Goal: Task Accomplishment & Management: Manage account settings

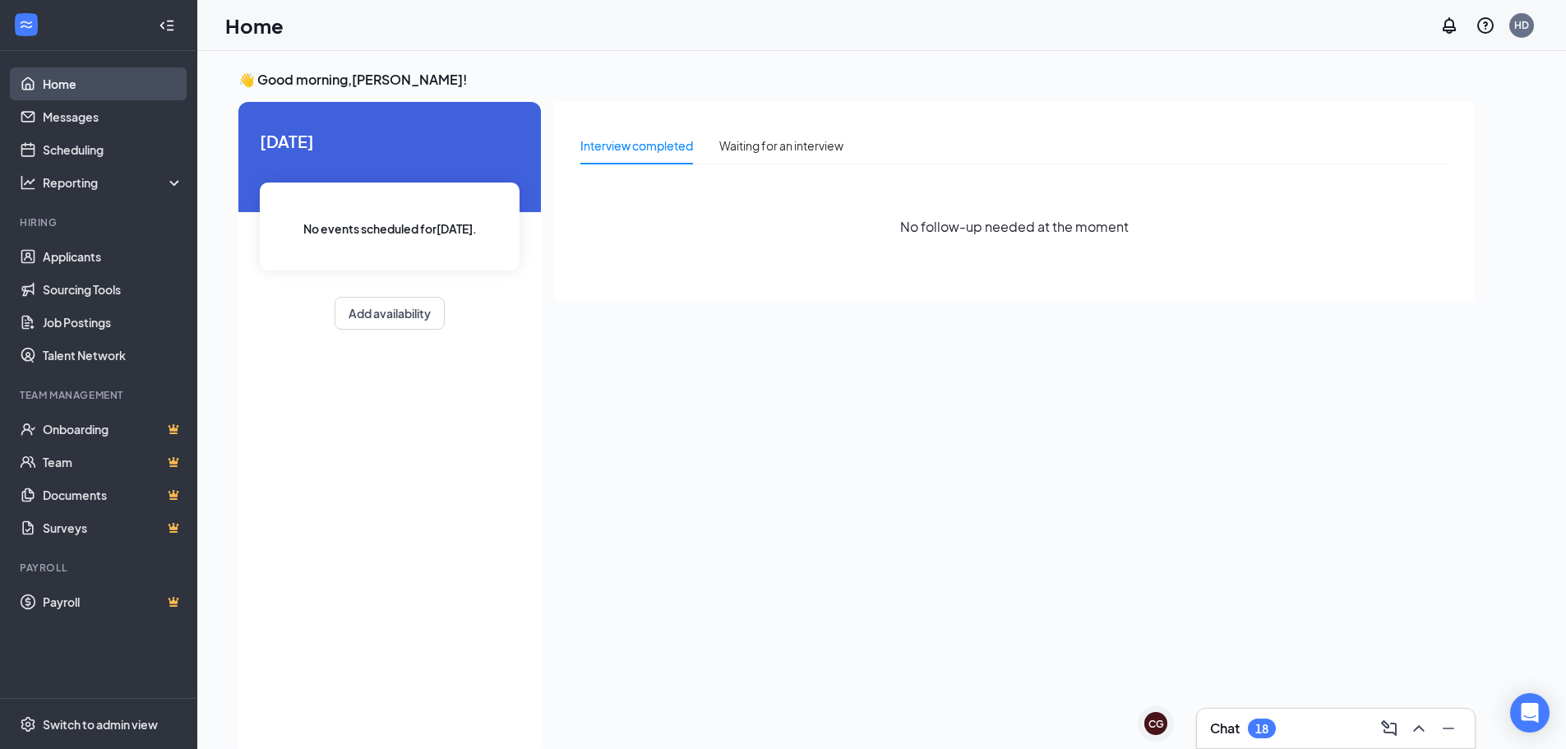
click at [85, 87] on link "Home" at bounding box center [113, 83] width 141 height 33
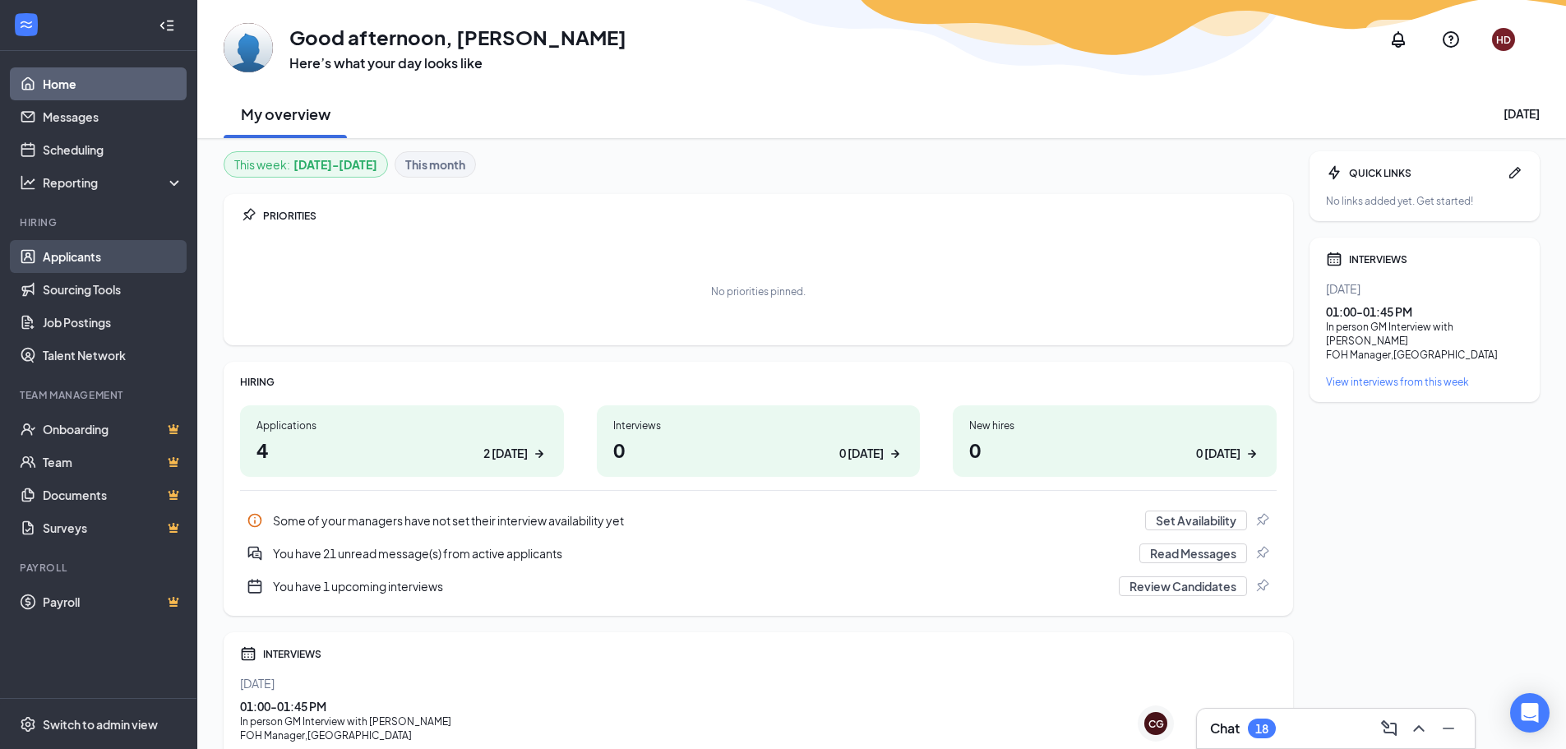
click at [98, 259] on link "Applicants" at bounding box center [113, 256] width 141 height 33
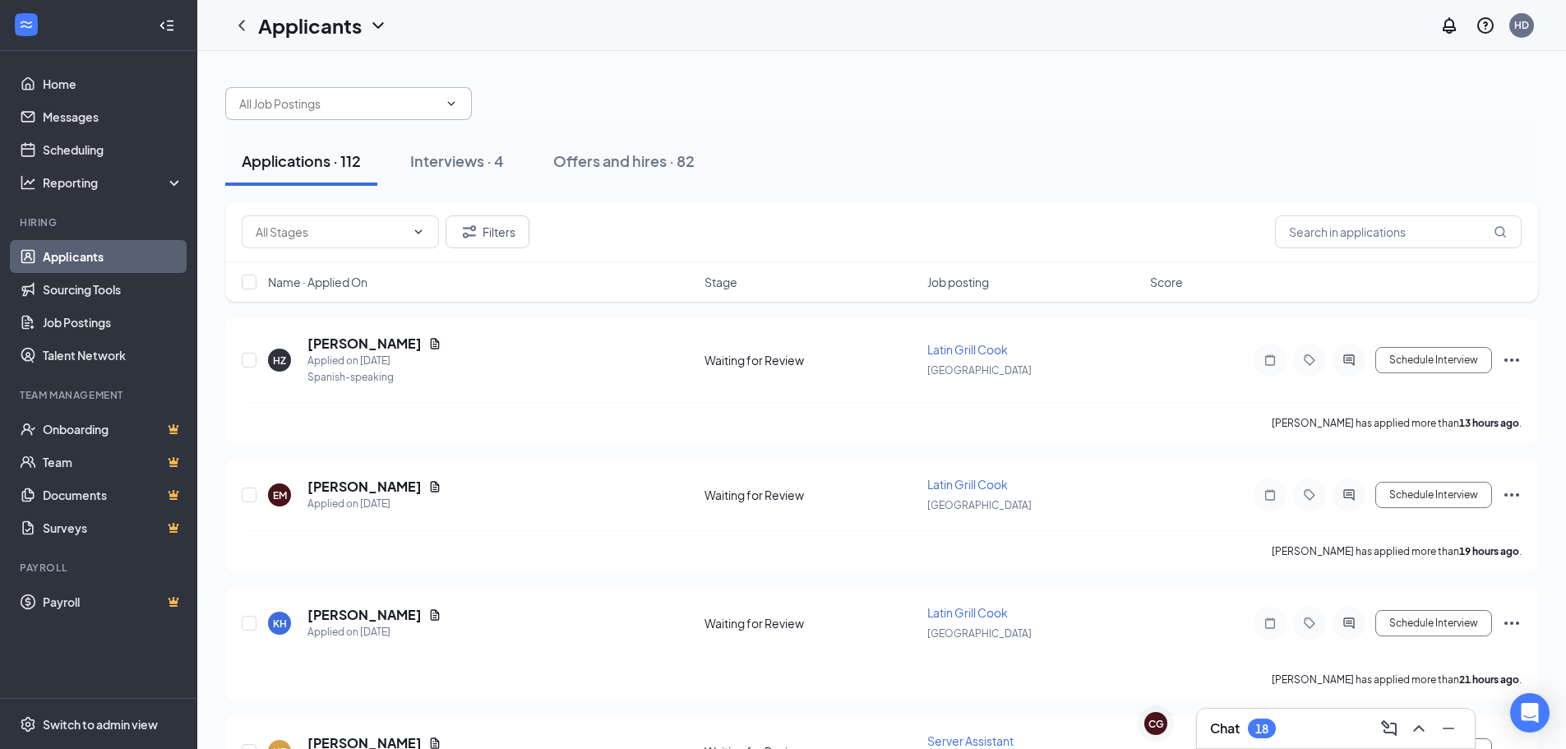
click at [342, 101] on input "text" at bounding box center [338, 104] width 199 height 18
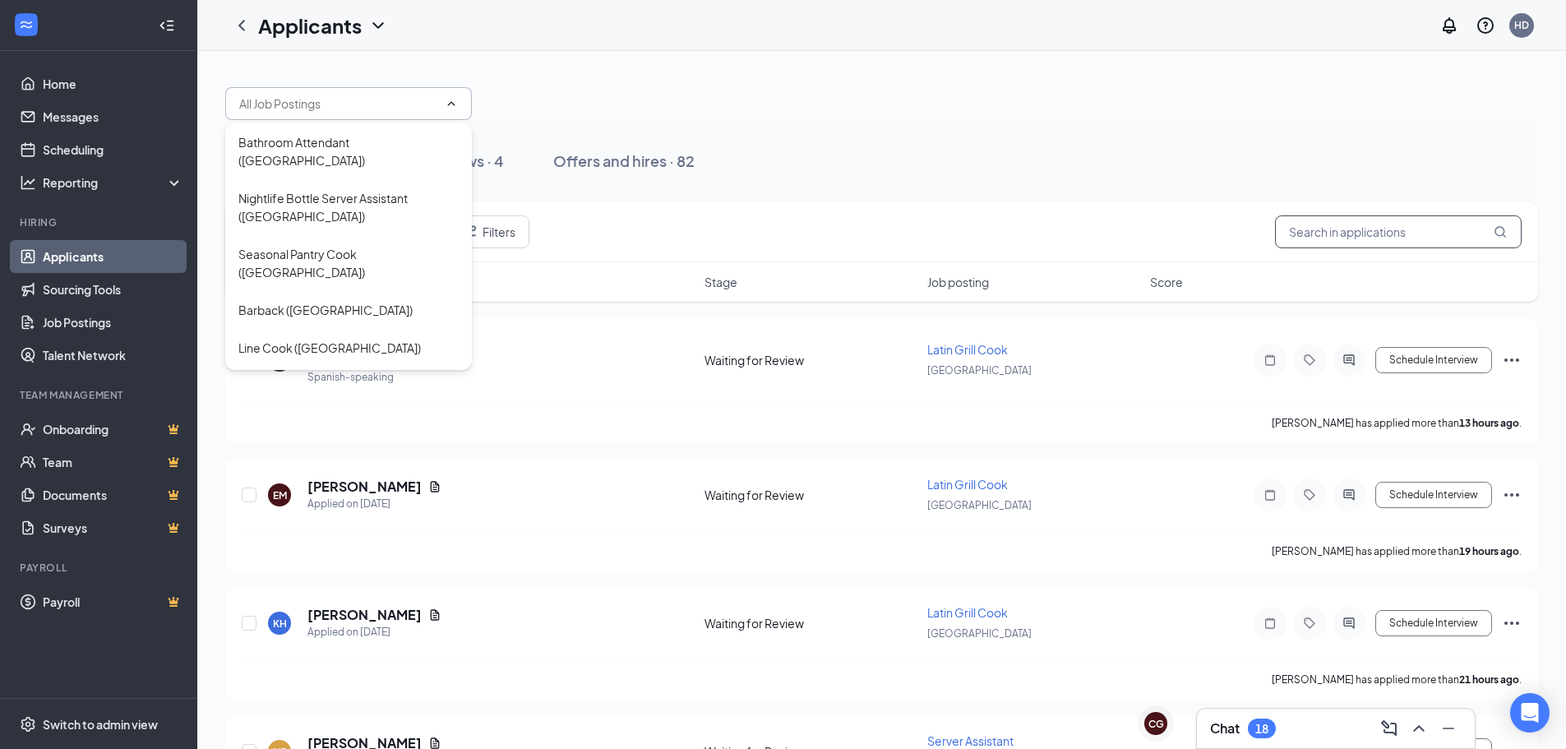
click at [1456, 235] on input "text" at bounding box center [1398, 231] width 247 height 33
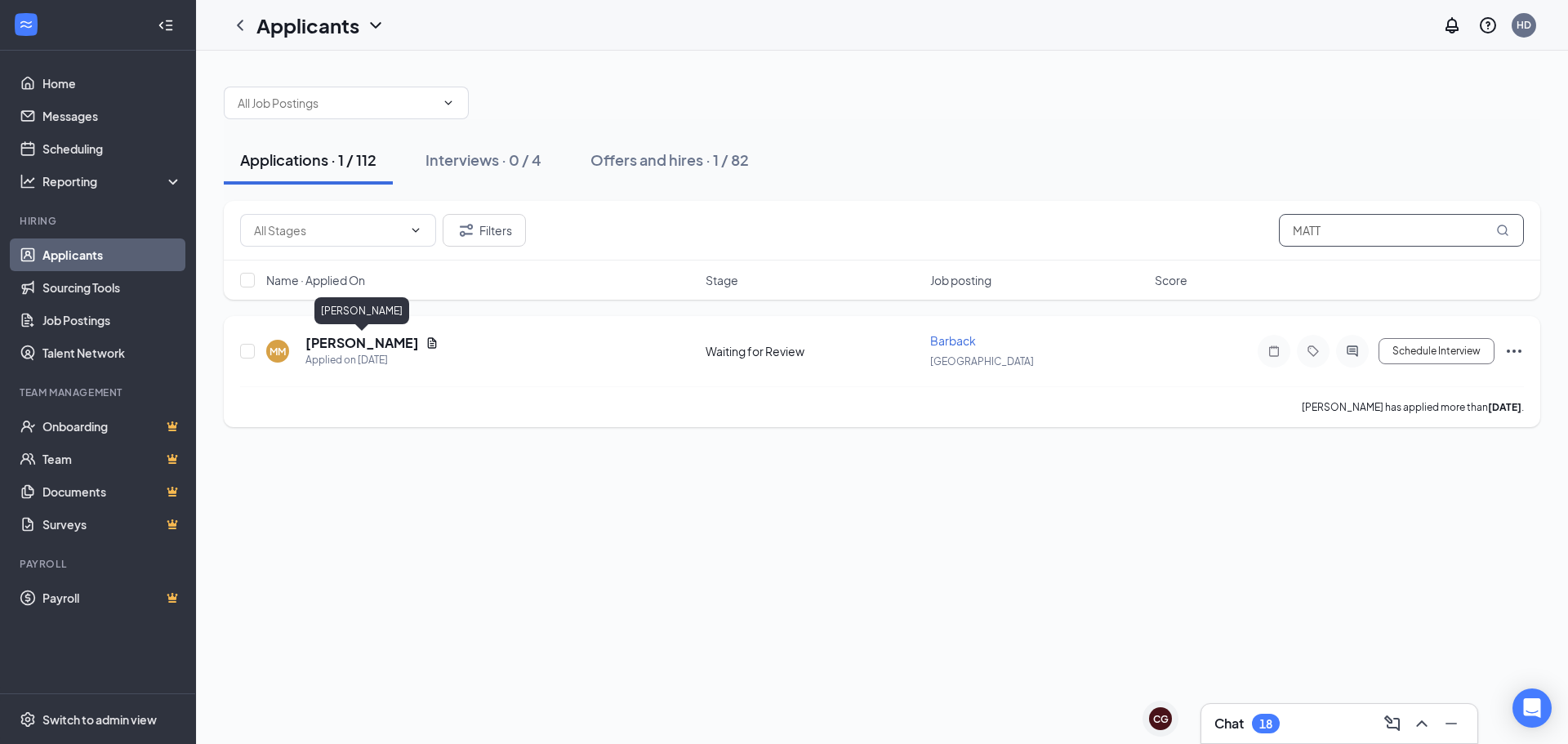
type input "MATT"
click at [325, 341] on h5 "[PERSON_NAME]" at bounding box center [362, 343] width 113 height 18
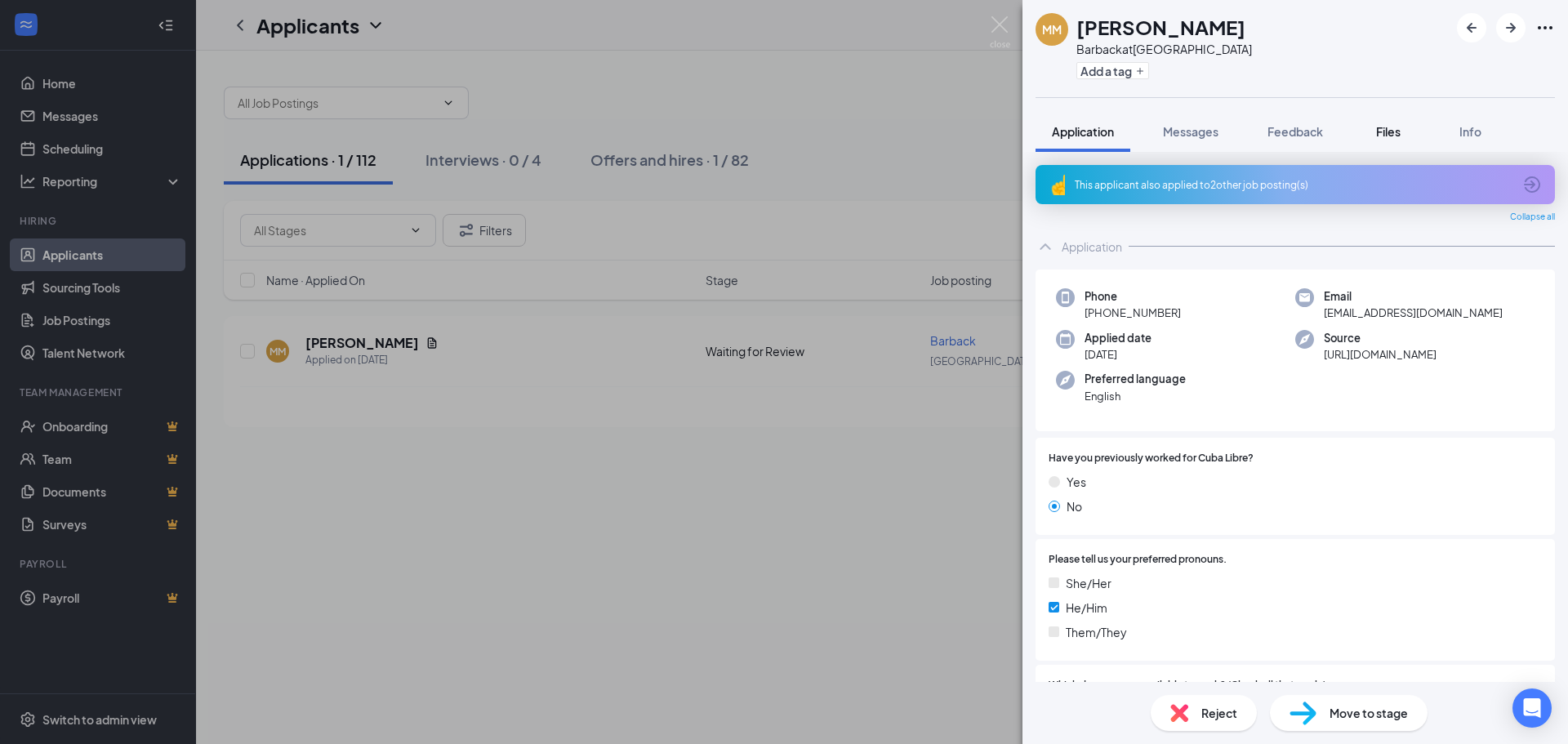
click at [1387, 131] on span "Files" at bounding box center [1388, 131] width 25 height 15
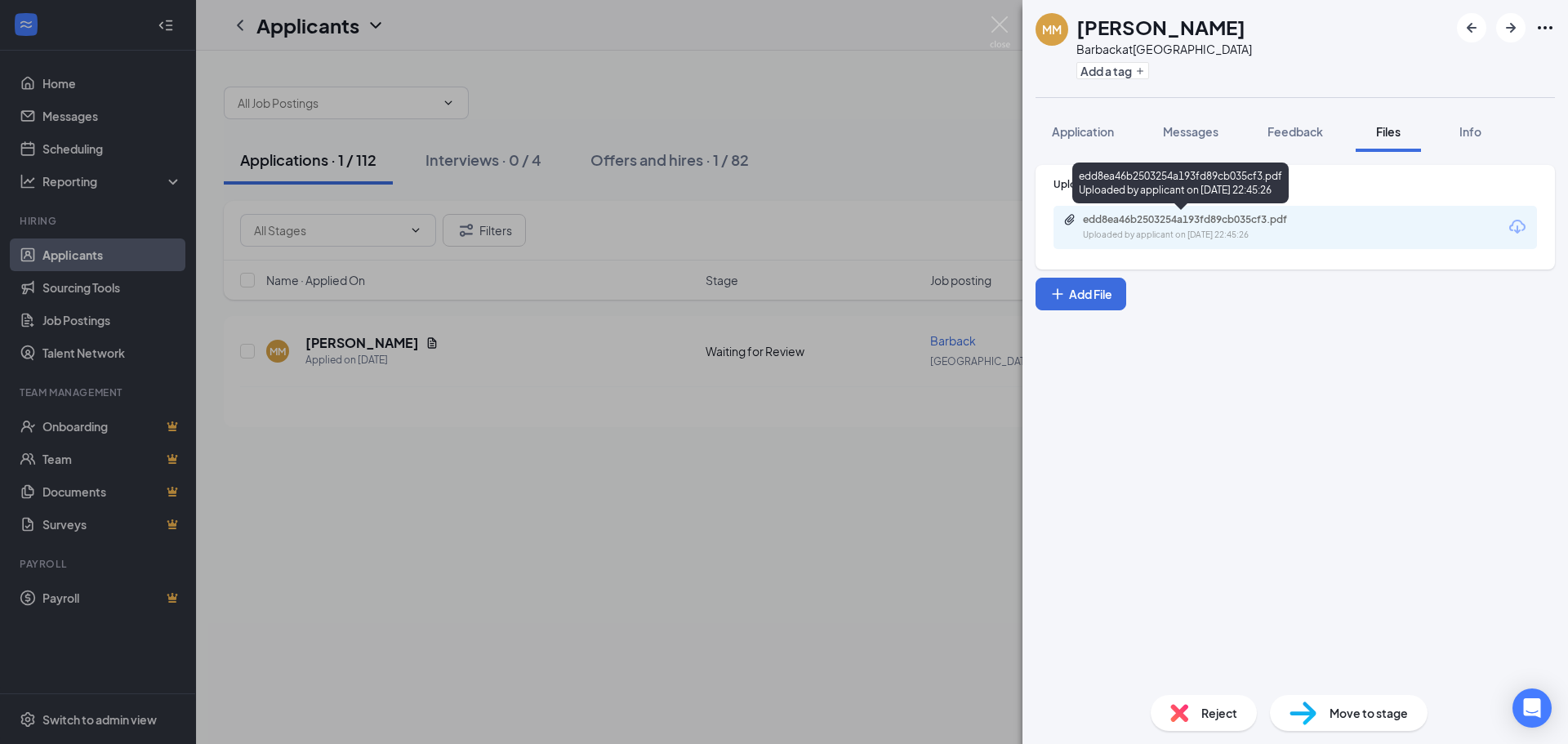
click at [1240, 226] on div "edd8ea46b2503254a193fd89cb035cf3.pdf Uploaded by applicant on [DATE] 22:45:26" at bounding box center [1195, 227] width 264 height 29
